Goal: Information Seeking & Learning: Learn about a topic

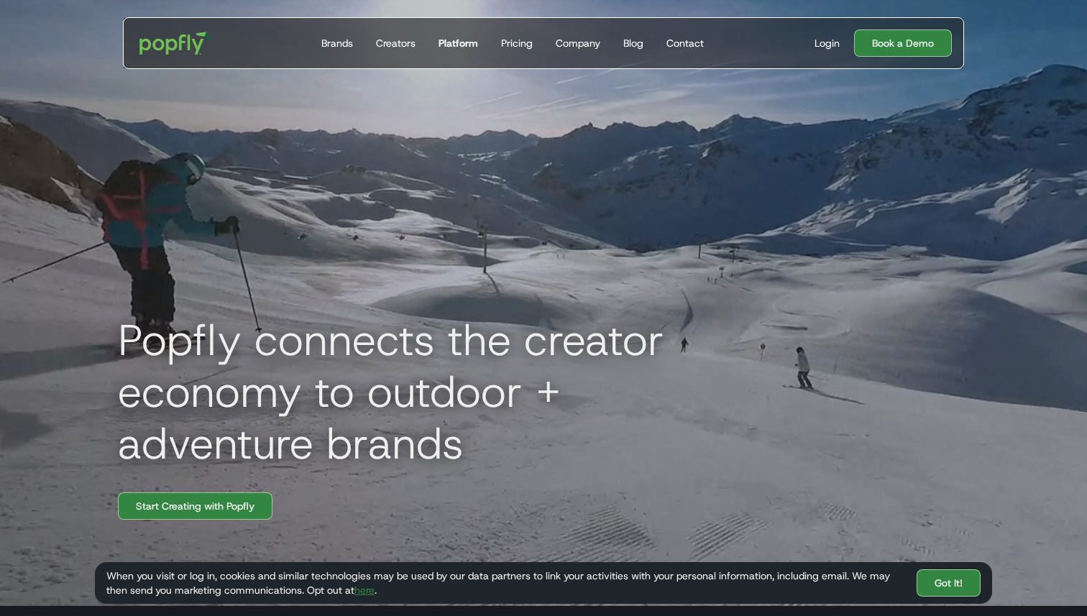
click at [467, 39] on div "Platform" at bounding box center [458, 43] width 40 height 14
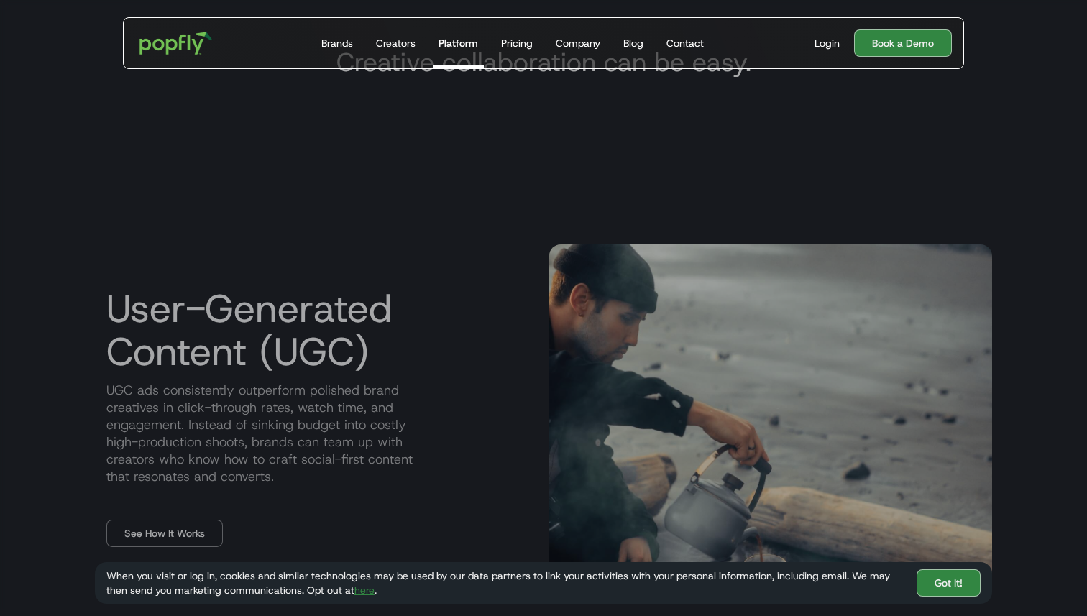
scroll to position [669, 0]
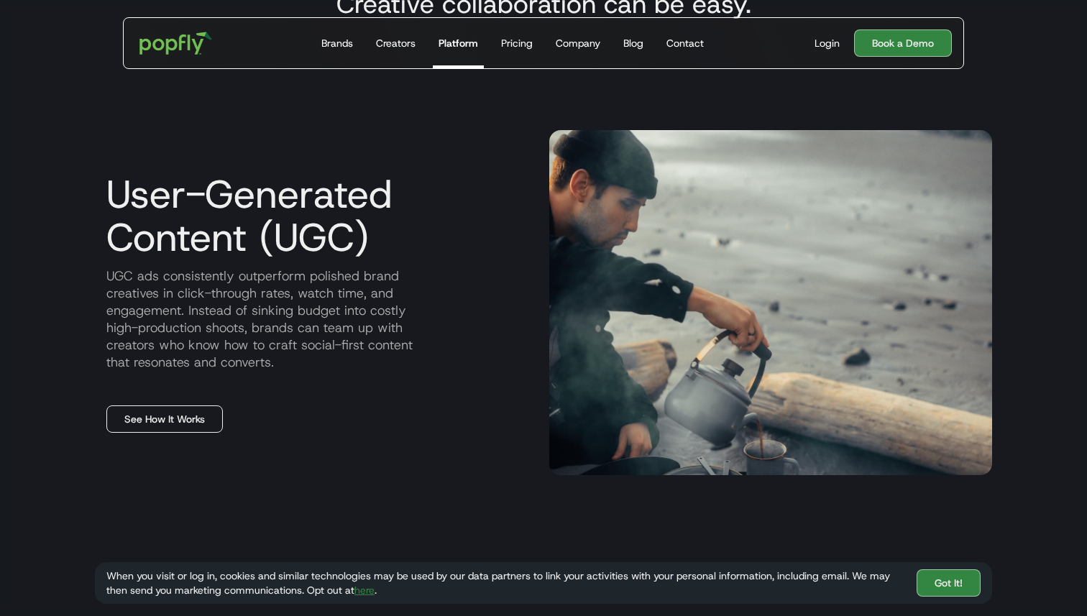
click at [193, 431] on link "See How It Works" at bounding box center [164, 418] width 116 height 27
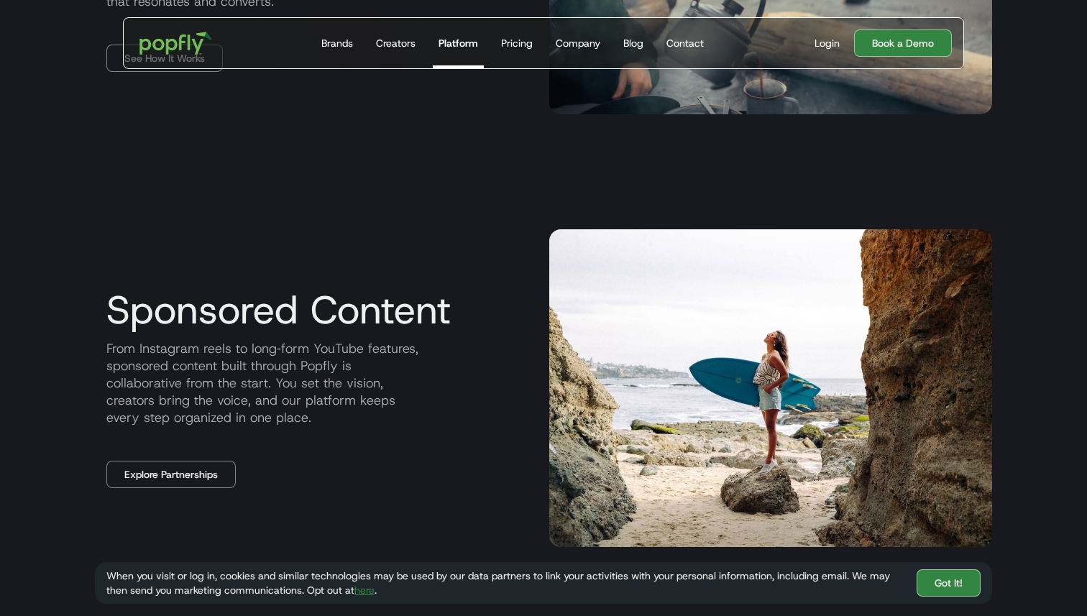
scroll to position [1038, 0]
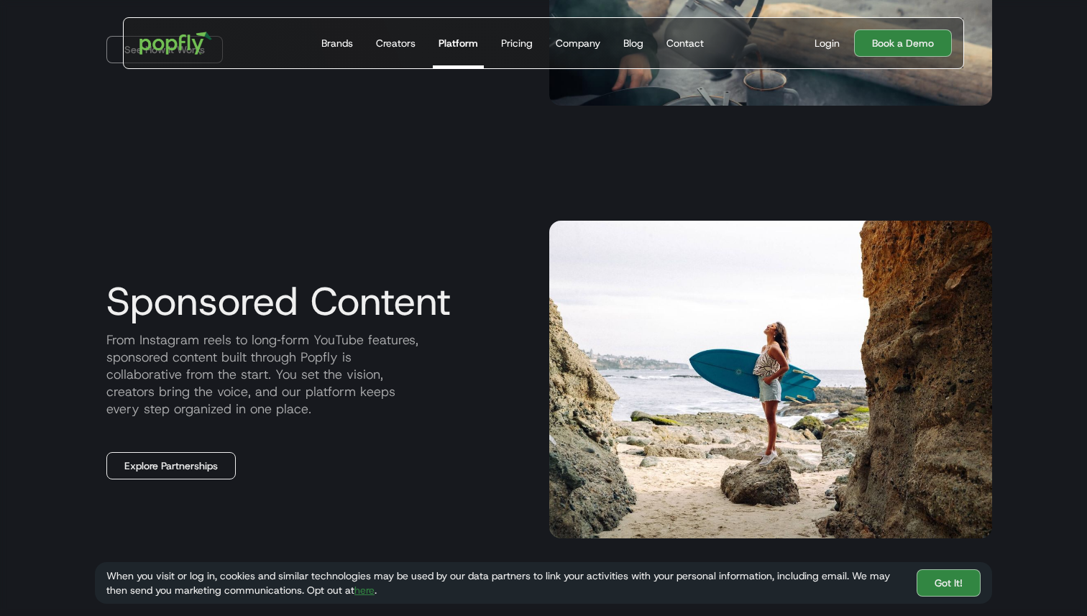
click at [224, 460] on link "Explore Partnerships" at bounding box center [170, 465] width 129 height 27
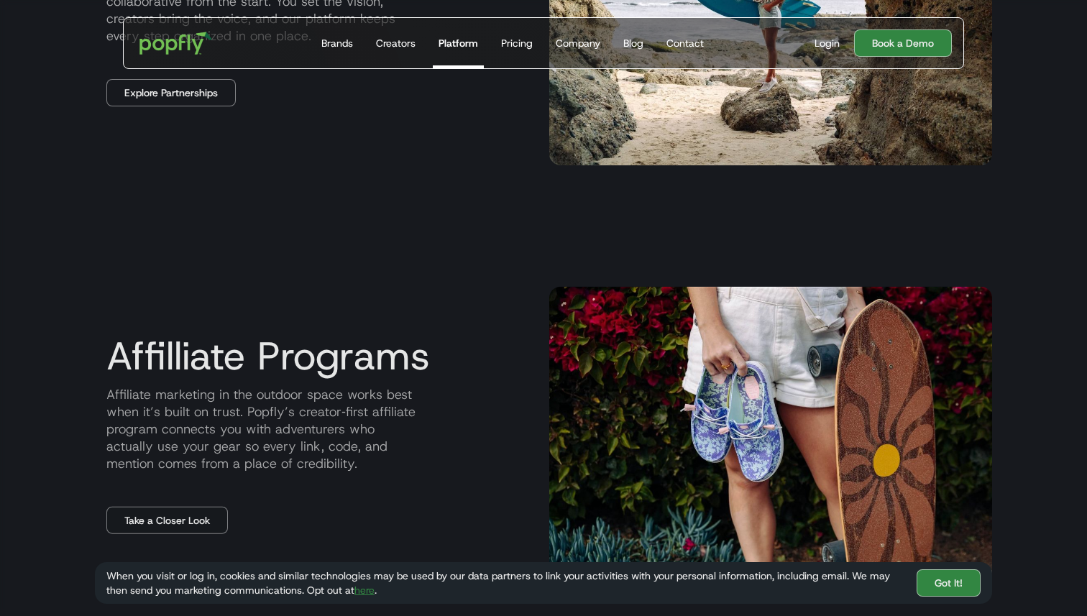
scroll to position [1438, 0]
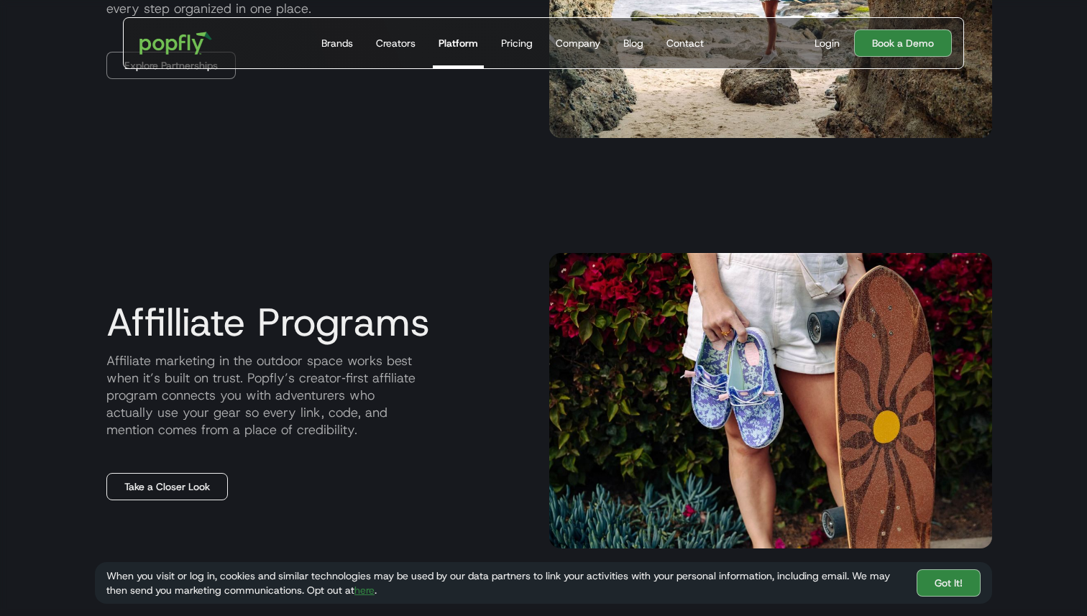
click at [191, 486] on link "Take a Closer Look" at bounding box center [166, 486] width 121 height 27
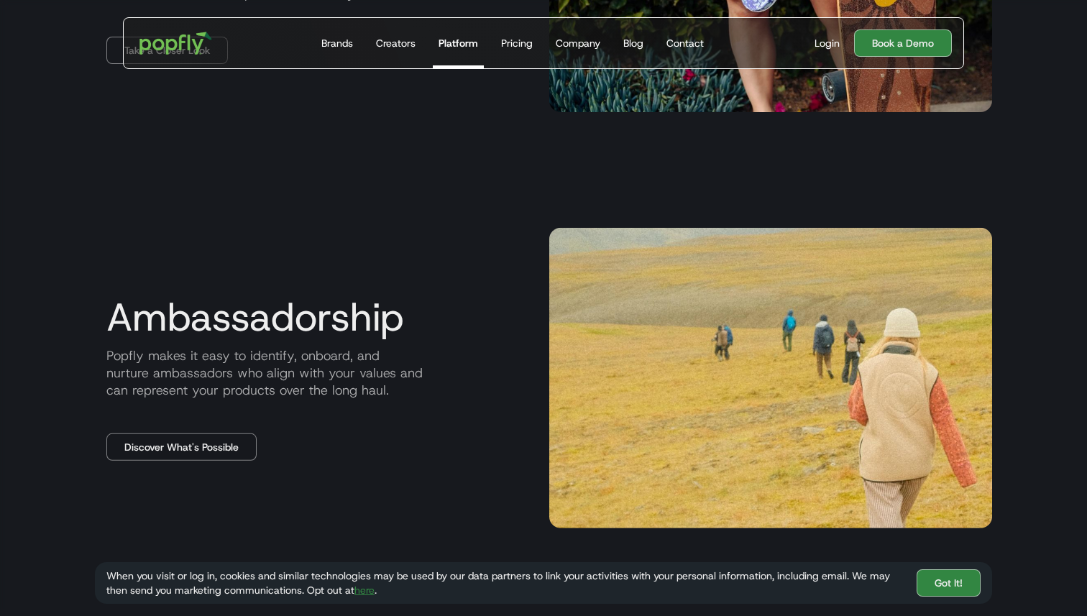
scroll to position [1919, 0]
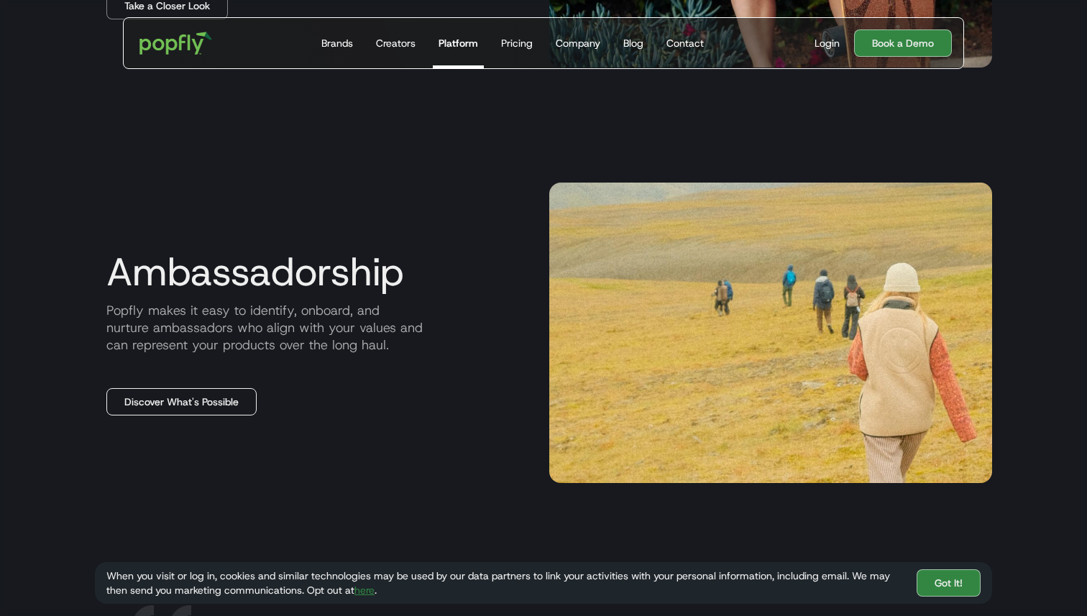
click at [199, 401] on link "Discover What's Possible" at bounding box center [181, 401] width 150 height 27
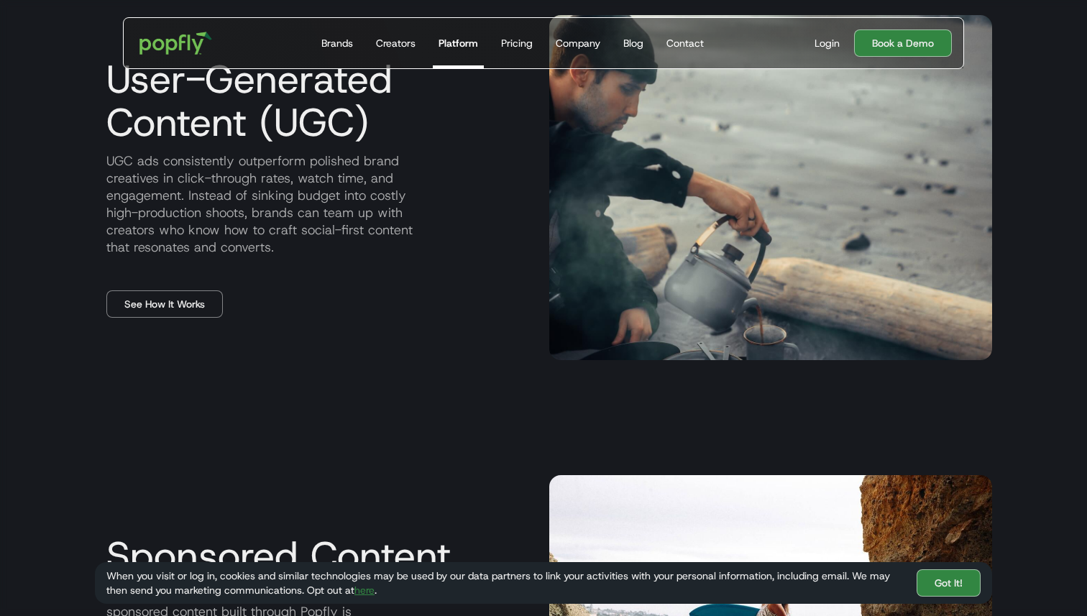
scroll to position [0, 0]
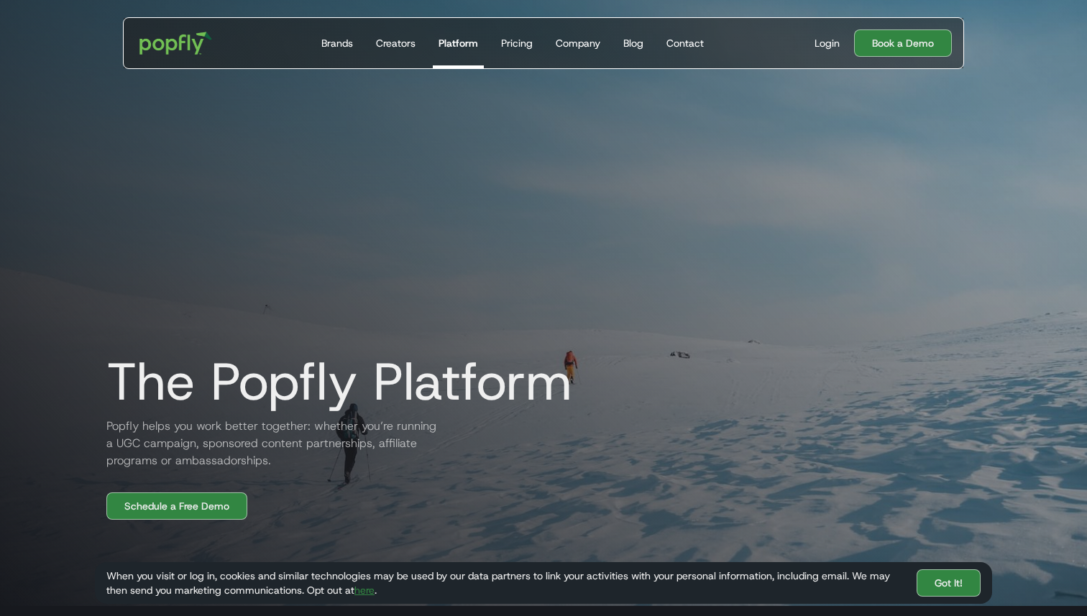
click at [569, 78] on div "The Popfly Platform Popfly helps you work better together: whether you’re runni…" at bounding box center [543, 255] width 920 height 530
click at [587, 38] on div "Company" at bounding box center [578, 43] width 45 height 14
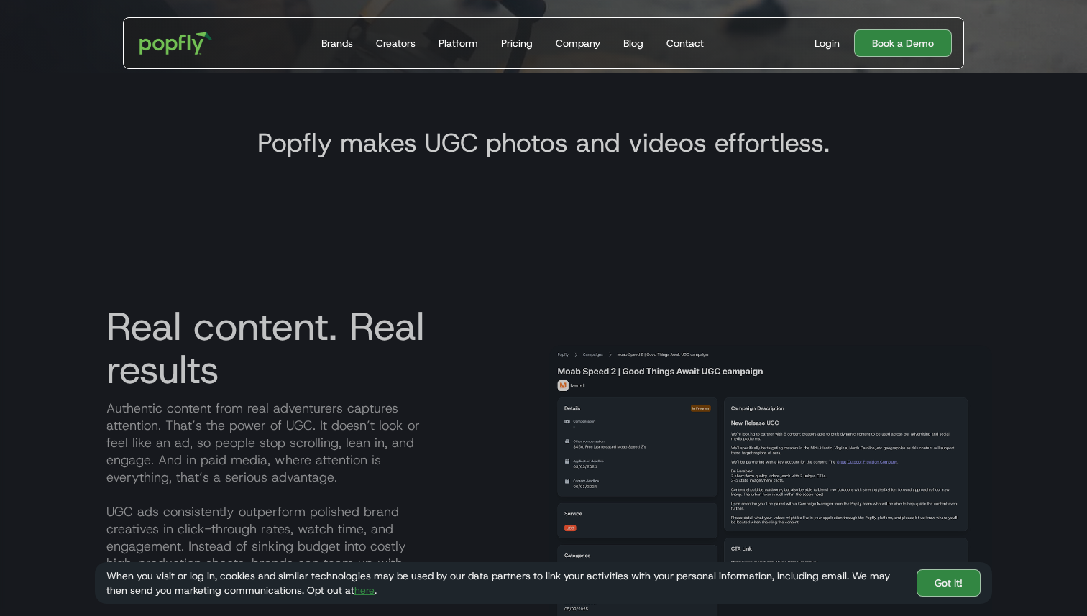
scroll to position [555, 0]
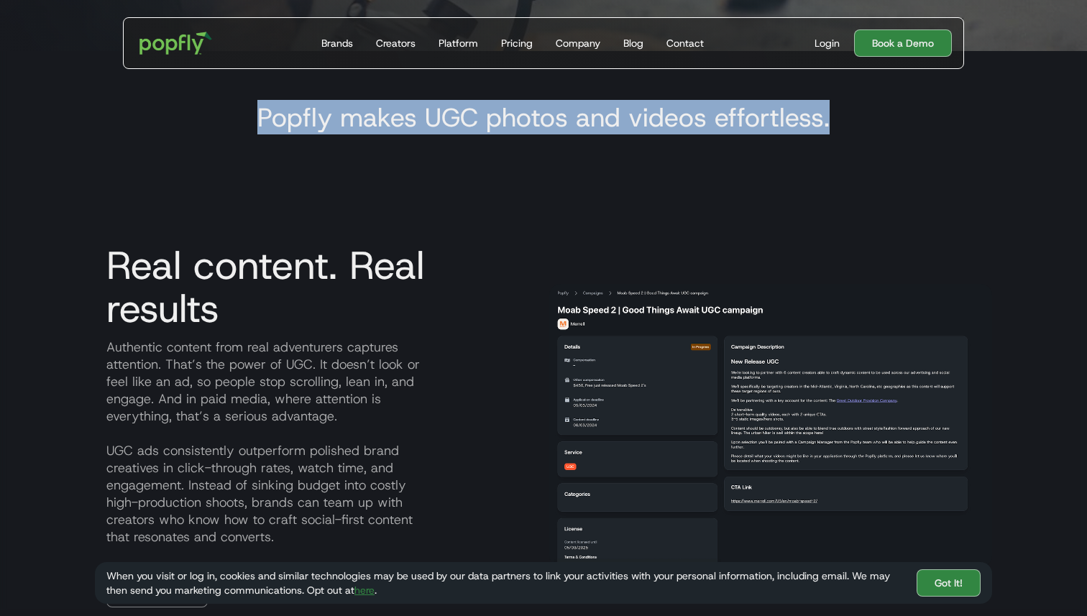
drag, startPoint x: 842, startPoint y: 118, endPoint x: 261, endPoint y: 121, distance: 581.5
click at [261, 121] on div "Popfly makes UGC photos and videos effortless." at bounding box center [543, 119] width 897 height 66
copy h3 "Popfly makes UGC photos and videos effortless."
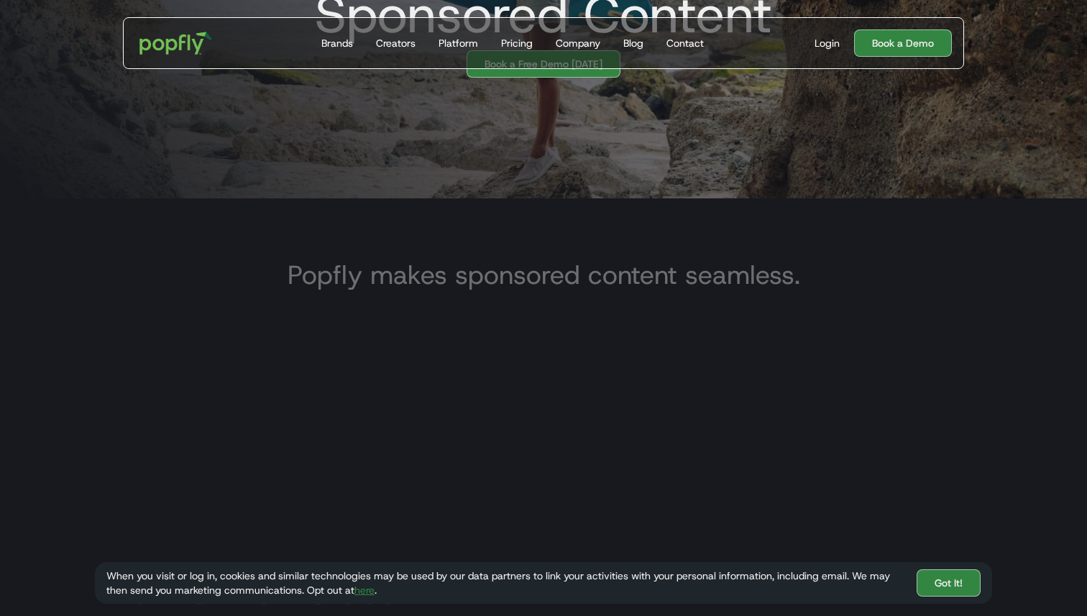
scroll to position [429, 0]
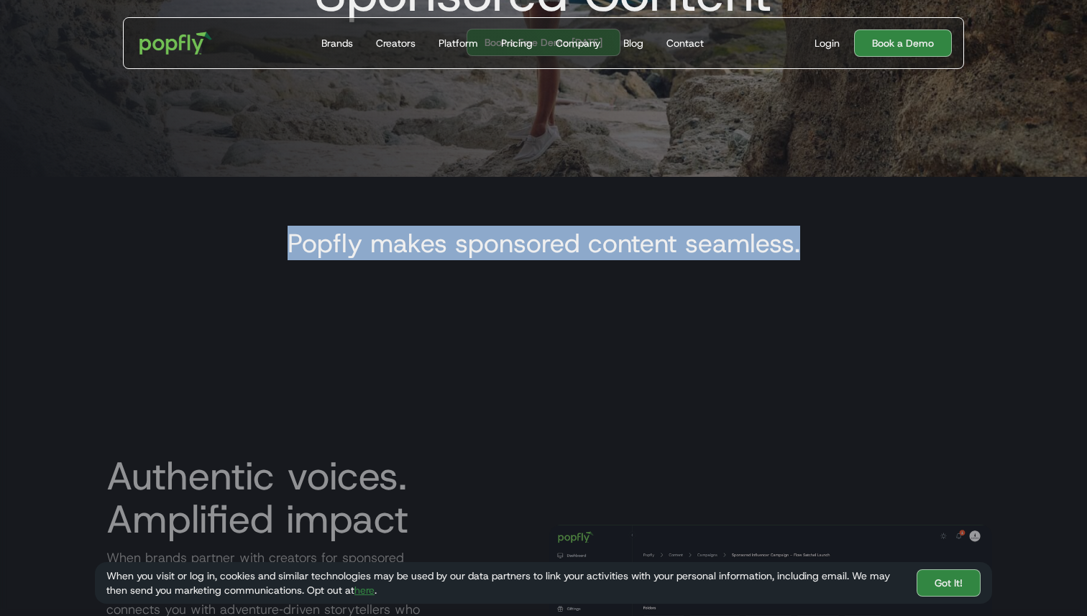
drag, startPoint x: 797, startPoint y: 247, endPoint x: 249, endPoint y: 239, distance: 548.5
click at [249, 239] on div "Popfly makes sponsored content seamless." at bounding box center [543, 244] width 897 height 66
copy h3 "Popfly makes sponsored content seamless."
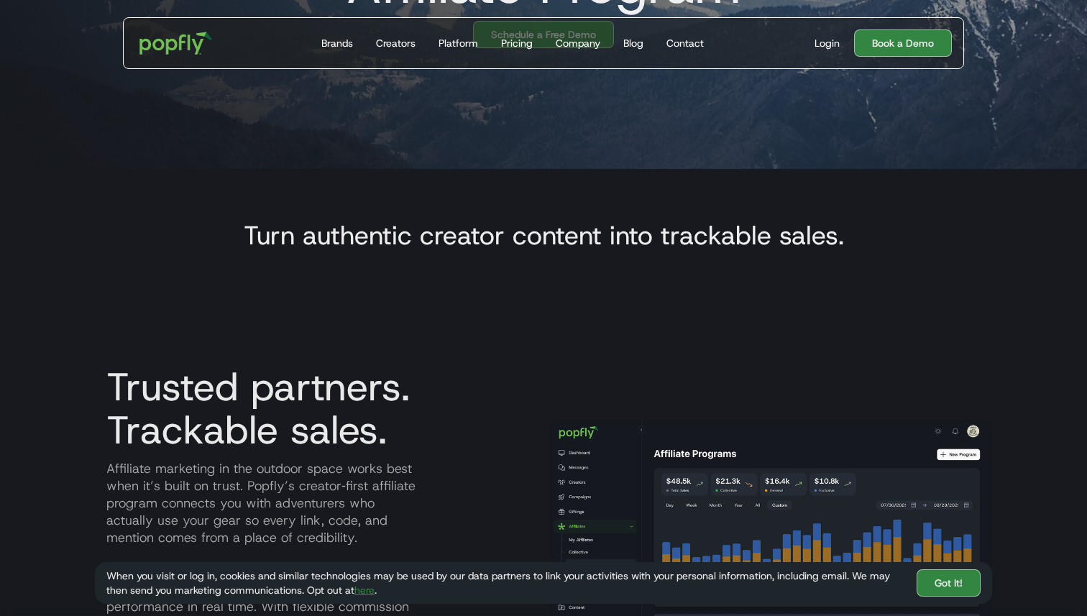
scroll to position [405, 0]
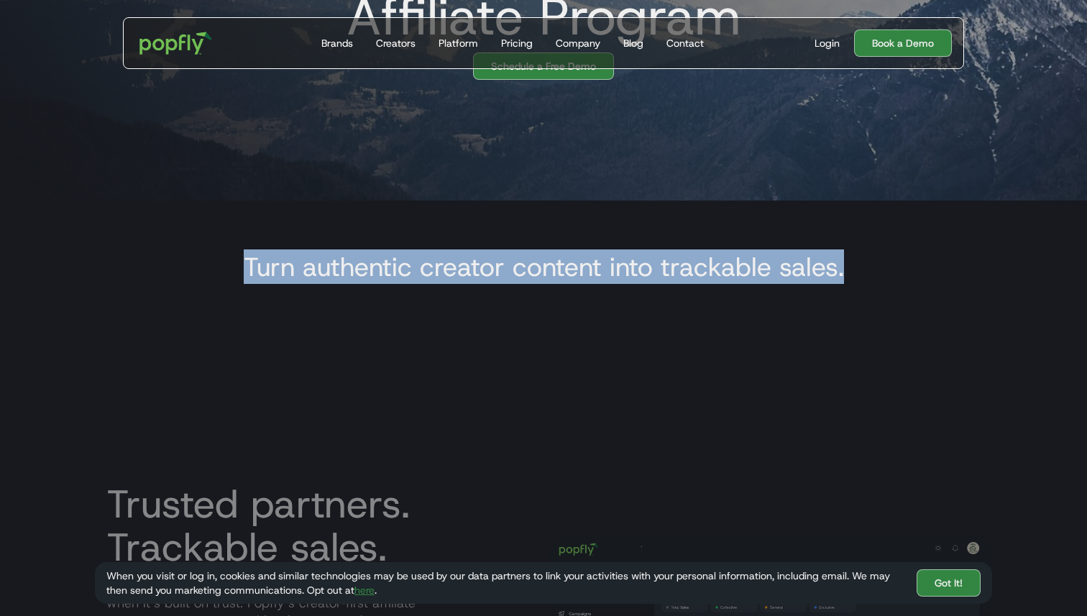
drag, startPoint x: 845, startPoint y: 264, endPoint x: 205, endPoint y: 254, distance: 639.8
click at [205, 254] on div "Turn authentic creator content into trackable sales." at bounding box center [543, 268] width 897 height 66
copy h3 "Turn authentic creator content into trackable sales."
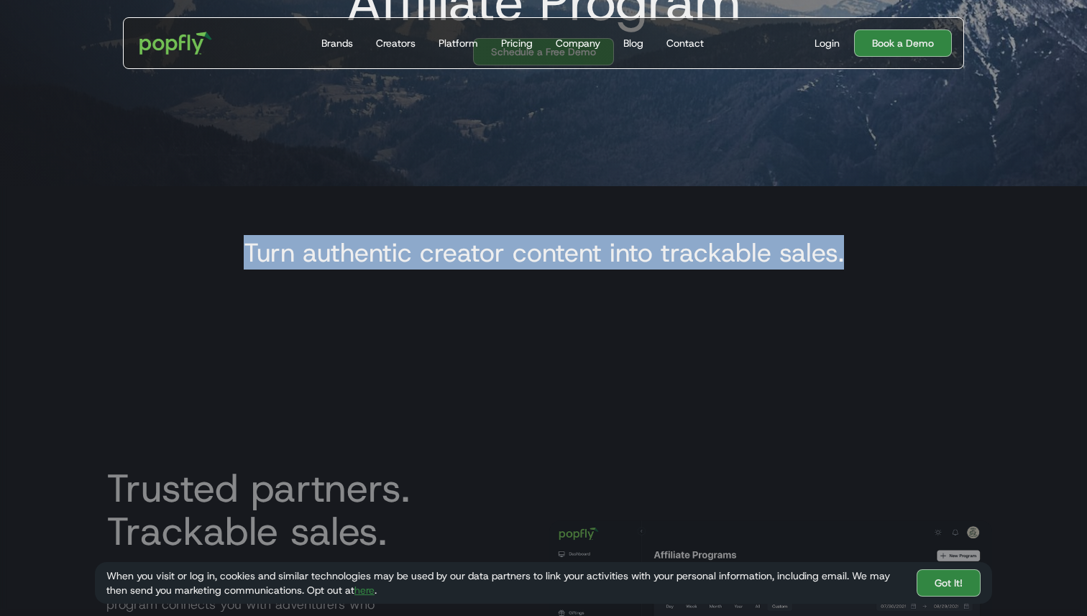
scroll to position [421, 0]
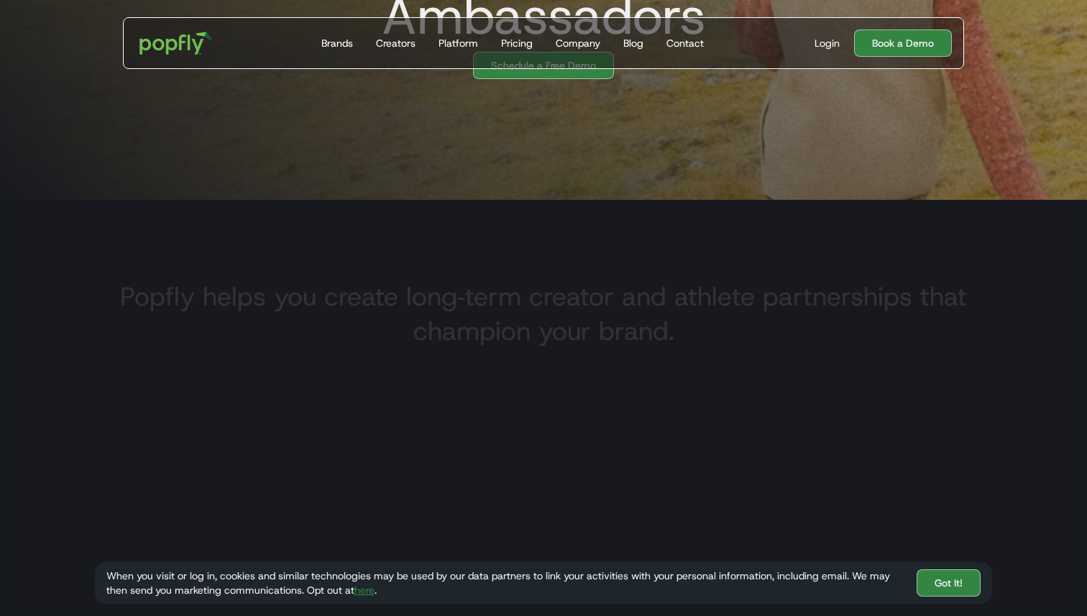
scroll to position [416, 0]
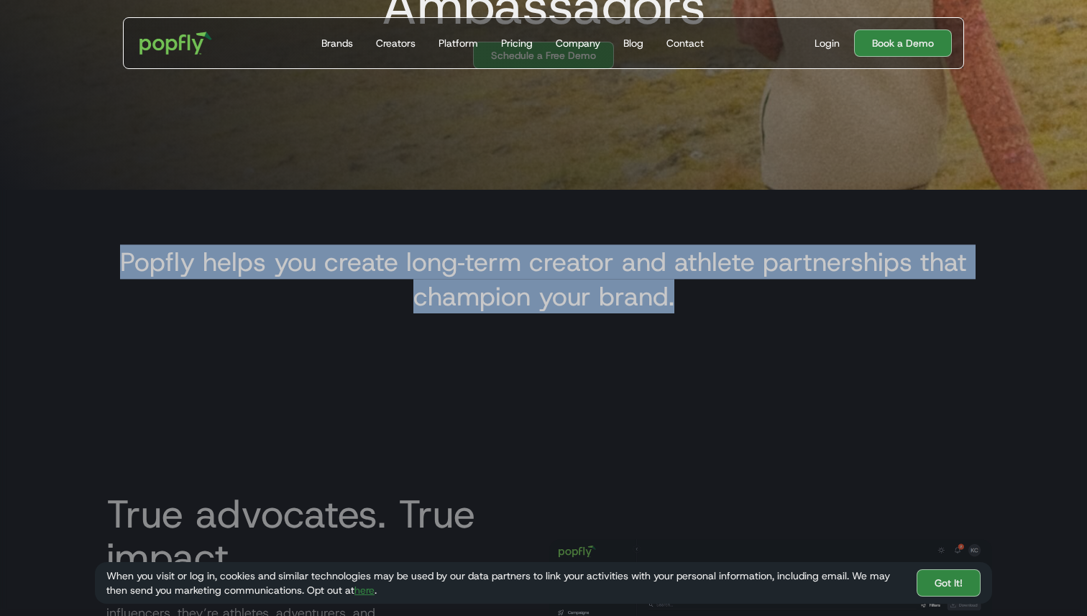
drag, startPoint x: 689, startPoint y: 297, endPoint x: 50, endPoint y: 244, distance: 641.2
click at [50, 244] on section "Popfly helps you create long‑term creator and athlete partnerships that champio…" at bounding box center [543, 508] width 1087 height 637
copy h3 "Popfly helps you create long‑term creator and athlete partnerships that champio…"
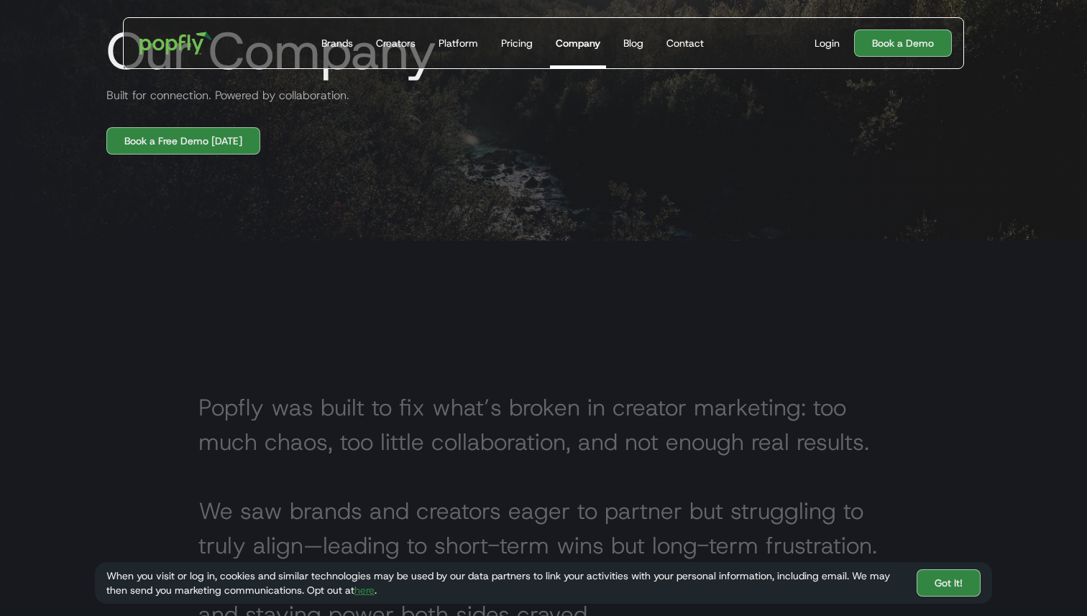
scroll to position [320, 0]
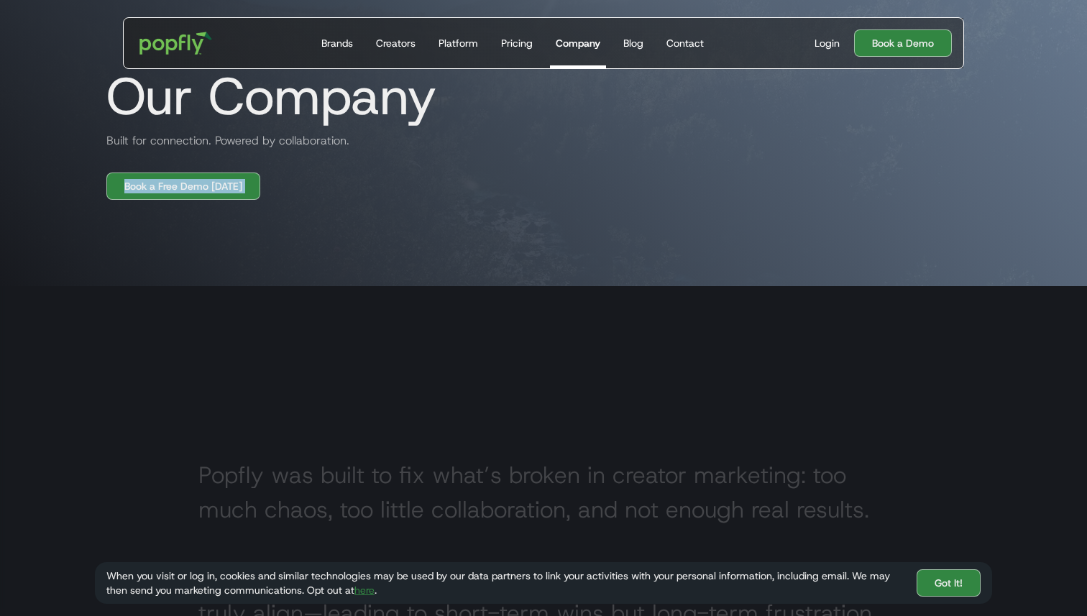
drag, startPoint x: 353, startPoint y: 144, endPoint x: 46, endPoint y: 144, distance: 306.9
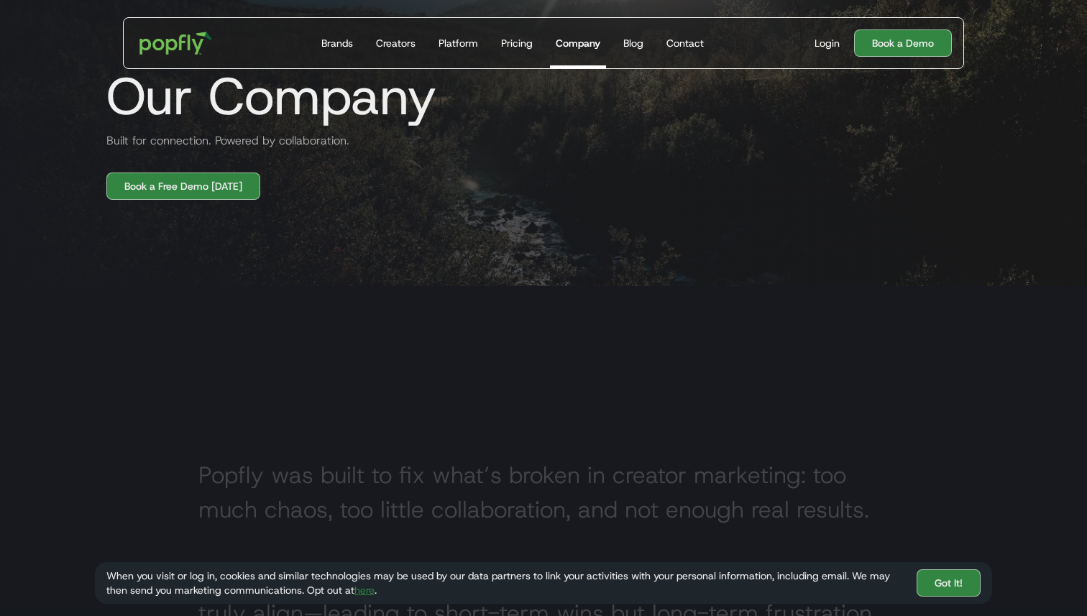
click at [113, 145] on h2 "Built for connection. Powered by collaboration." at bounding box center [222, 140] width 254 height 17
copy h2 "Built for connection. Powered by collaboration."
drag, startPoint x: 109, startPoint y: 142, endPoint x: 349, endPoint y: 142, distance: 240.1
click at [349, 142] on h2 "Built for connection. Powered by collaboration." at bounding box center [222, 140] width 254 height 17
click at [519, 44] on div "Pricing" at bounding box center [517, 43] width 32 height 14
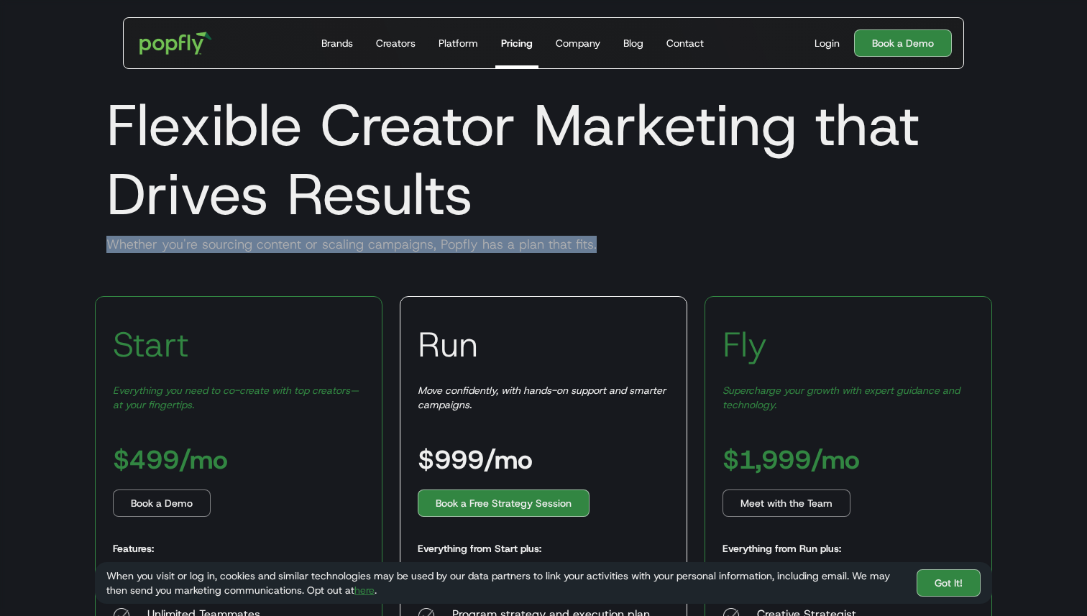
drag, startPoint x: 594, startPoint y: 247, endPoint x: 102, endPoint y: 247, distance: 491.7
click at [102, 247] on div "Whether you're sourcing content or scaling campaigns, Popfly has a plan that fi…" at bounding box center [543, 244] width 897 height 17
copy div "Whether you're sourcing content or scaling campaigns, Popfly has a plan that fi…"
click at [627, 49] on div "Blog" at bounding box center [633, 43] width 20 height 14
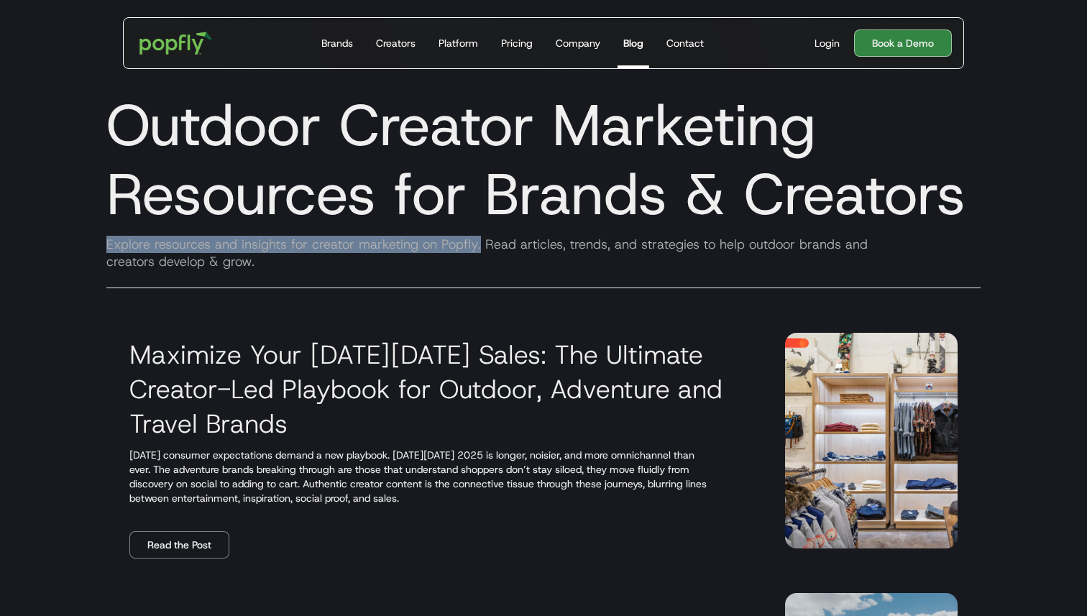
drag, startPoint x: 477, startPoint y: 244, endPoint x: 37, endPoint y: 244, distance: 440.6
click at [37, 244] on section "Outdoor Creator Marketing Resources for Brands & Creators Explore resources and…" at bounding box center [543, 148] width 1087 height 316
copy div "Explore resources and insights for creator marketing on Popfly."
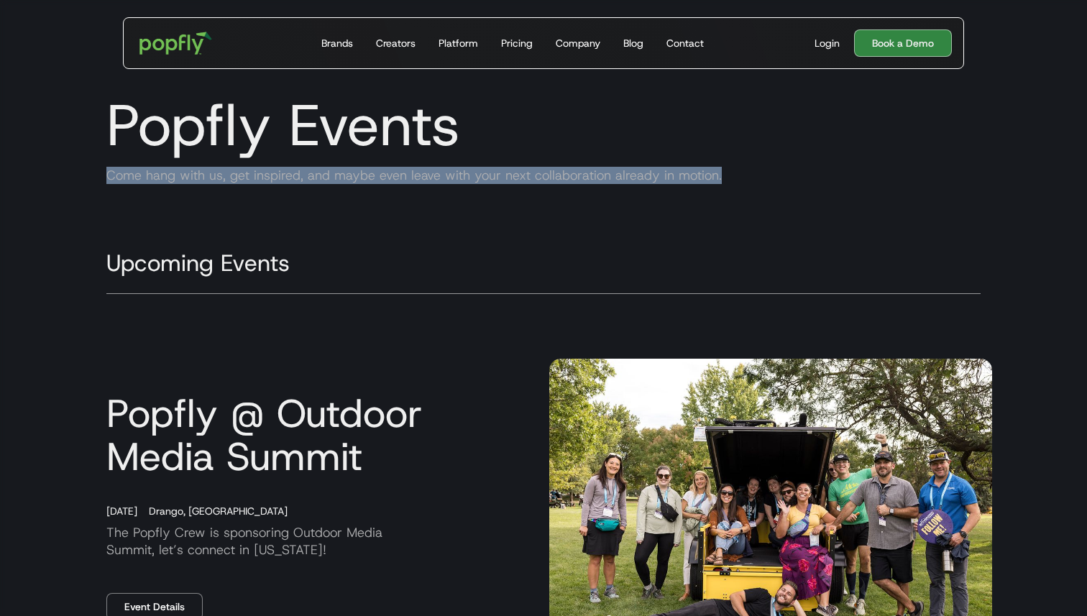
copy div "Come hang with us, get inspired, and maybe even leave with your next collaborat…"
drag, startPoint x: 747, startPoint y: 182, endPoint x: 108, endPoint y: 175, distance: 639.1
click at [108, 175] on div "Come hang with us, get inspired, and maybe even leave with your next collaborat…" at bounding box center [543, 175] width 897 height 17
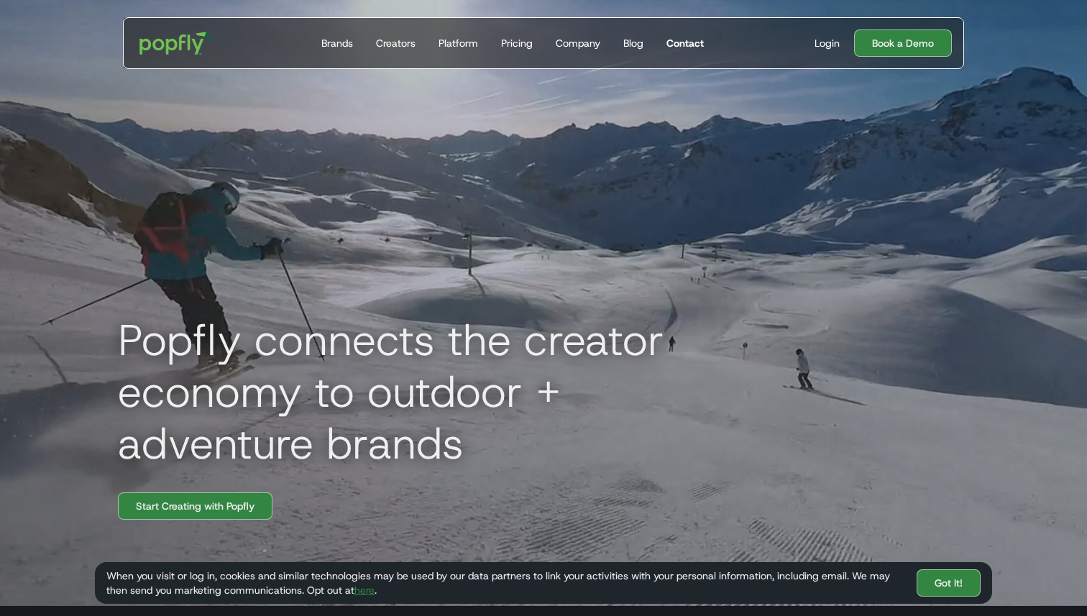
click at [669, 55] on link "Contact" at bounding box center [685, 43] width 49 height 50
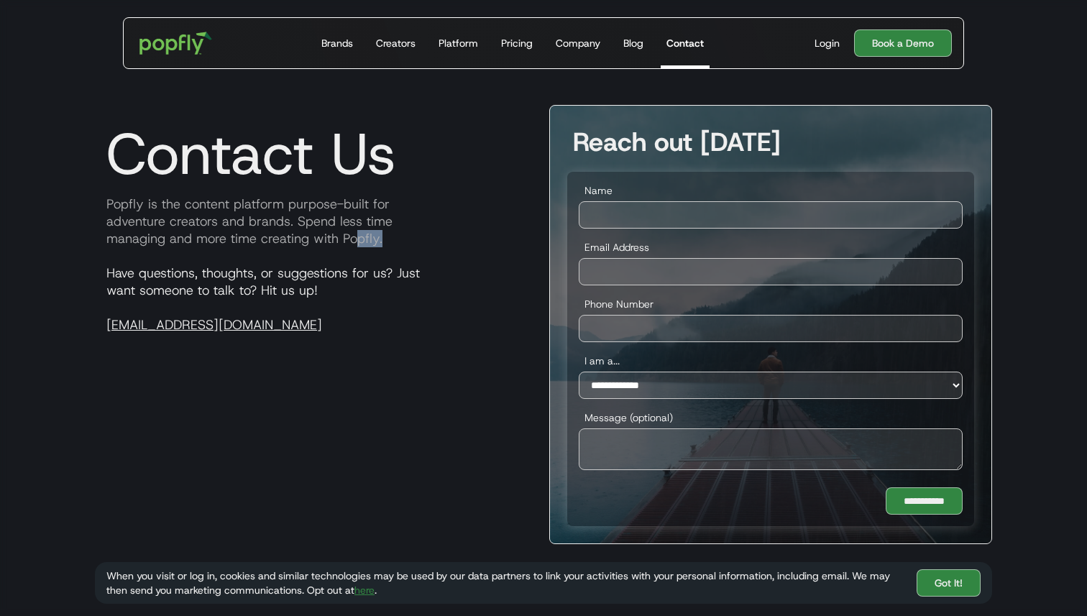
drag, startPoint x: 390, startPoint y: 238, endPoint x: 354, endPoint y: 231, distance: 35.8
click at [354, 231] on p "Popfly is the content platform purpose-built for adventure creators and brands.…" at bounding box center [316, 222] width 443 height 52
click at [282, 263] on div "Contact Us Popfly is the content platform purpose-built for adventure creators …" at bounding box center [316, 324] width 443 height 439
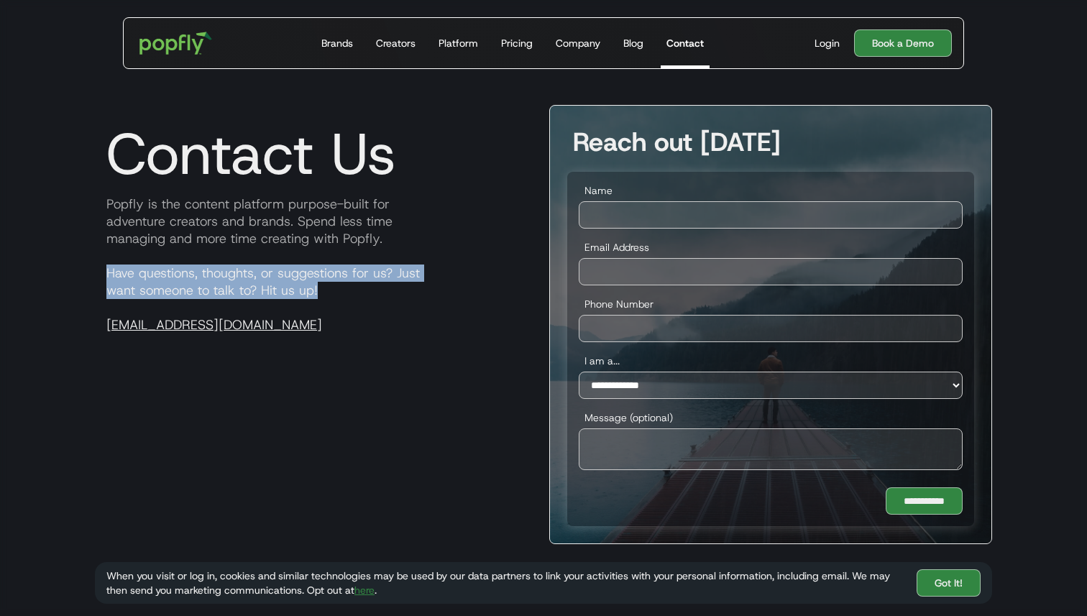
drag, startPoint x: 336, startPoint y: 293, endPoint x: 101, endPoint y: 270, distance: 236.2
click at [101, 270] on p "Have questions, thoughts, or suggestions for us? Just want someone to talk to? …" at bounding box center [316, 299] width 443 height 69
copy p "Have questions, thoughts, or suggestions for us? Just want someone to talk to? …"
